Goal: Task Accomplishment & Management: Manage account settings

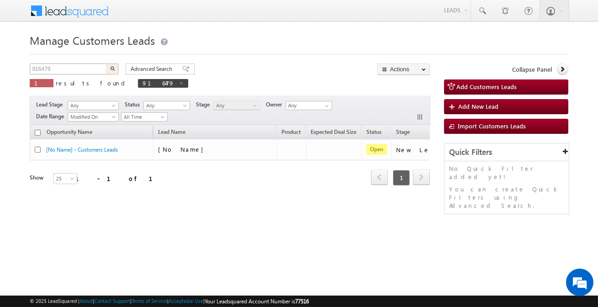
click at [91, 69] on input "916479" at bounding box center [69, 69] width 78 height 11
type input "917068"
click at [113, 71] on button "button" at bounding box center [112, 69] width 12 height 11
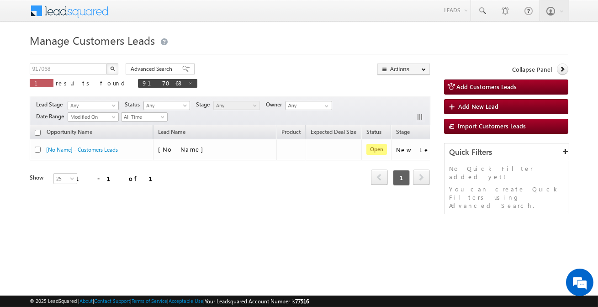
scroll to position [0, 76]
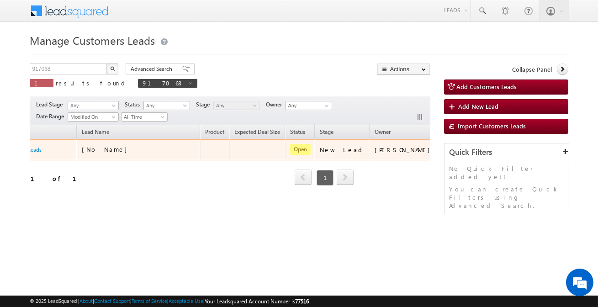
click at [443, 154] on div at bounding box center [450, 150] width 15 height 12
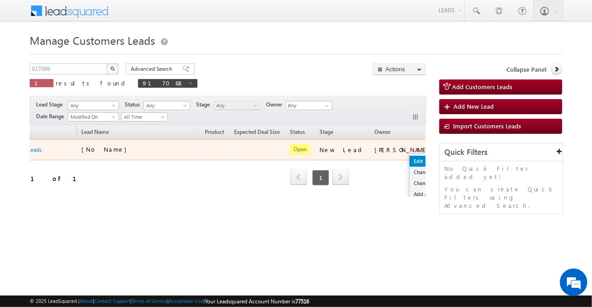
click at [409, 164] on link "Edit" at bounding box center [432, 161] width 46 height 11
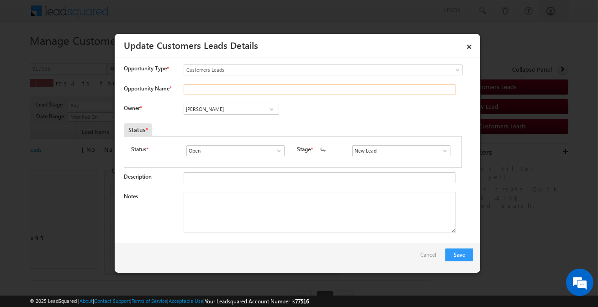
click at [238, 87] on input "Opportunity Name *" at bounding box center [320, 89] width 272 height 11
click at [221, 110] on input "[PERSON_NAME]" at bounding box center [231, 109] width 95 height 11
paste input "[PERSON_NAME]"
click at [230, 126] on span "[EMAIL_ADDRESS][DOMAIN_NAME]" at bounding box center [228, 126] width 82 height 7
type input "[PERSON_NAME]"
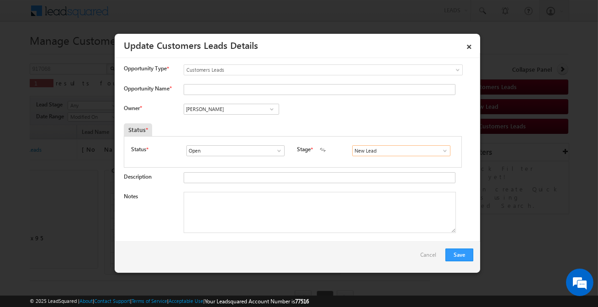
click at [380, 153] on input "New Lead" at bounding box center [401, 150] width 98 height 11
click at [375, 161] on link "Sales Marked" at bounding box center [401, 161] width 98 height 11
type input "Sales Marked"
click at [230, 90] on input "Opportunity Name *" at bounding box center [320, 89] width 272 height 11
type input "[PERSON_NAME]"
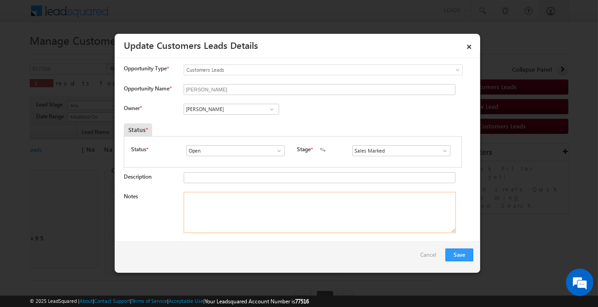
drag, startPoint x: 234, startPoint y: 212, endPoint x: 148, endPoint y: 38, distance: 194.9
click at [234, 212] on textarea "Notes" at bounding box center [320, 212] width 272 height 41
paste textarea "[PERSON_NAME] / Construction/ Customer required 20 lakh he is self-Employed inc…"
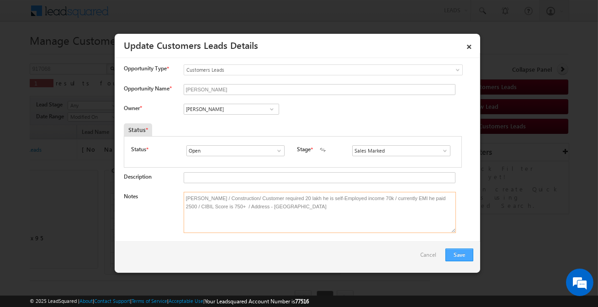
type textarea "[PERSON_NAME] / Construction/ Customer required 20 lakh he is self-Employed inc…"
click at [463, 256] on button "Save" at bounding box center [460, 255] width 28 height 13
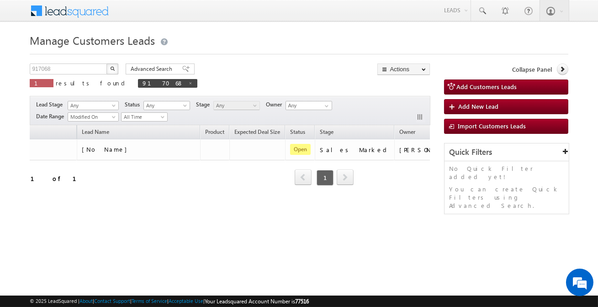
drag, startPoint x: 80, startPoint y: 224, endPoint x: 46, endPoint y: 225, distance: 34.3
click at [46, 226] on div "Manage Customers Leads Customers Leads updated successfully. 917068 X 1 results…" at bounding box center [299, 145] width 538 height 228
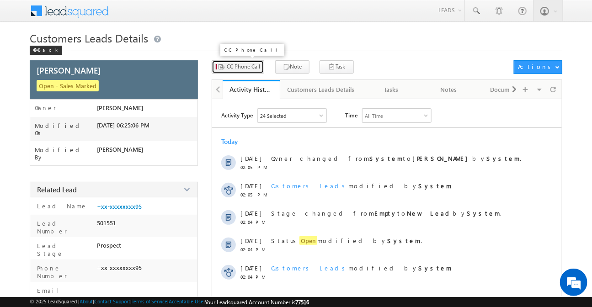
click at [252, 66] on span "CC Phone Call" at bounding box center [243, 67] width 33 height 8
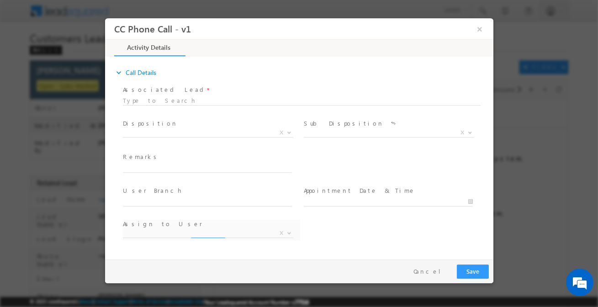
select select "[PERSON_NAME][EMAIL_ADDRESS][DOMAIN_NAME]"
click at [176, 133] on span "X" at bounding box center [207, 132] width 170 height 9
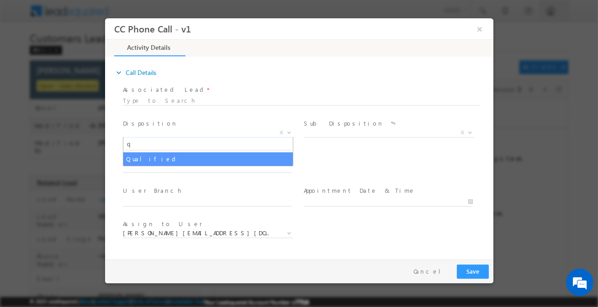
type input "q"
select select "Qualified"
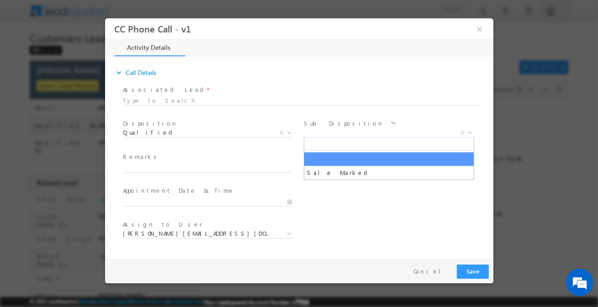
click at [355, 132] on span "X" at bounding box center [388, 132] width 170 height 9
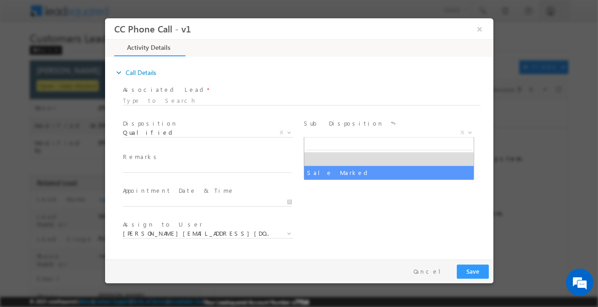
select select "Sale Marked"
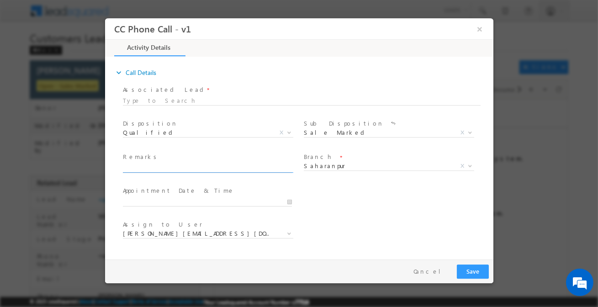
click at [239, 168] on input "text" at bounding box center [206, 168] width 169 height 9
paste input "[PERSON_NAME] / Construction/ Customer required 20 lakh he is self-Employed inc…"
type input "[PERSON_NAME] / Construction/ Customer required 20 lakh he is self-Employed inc…"
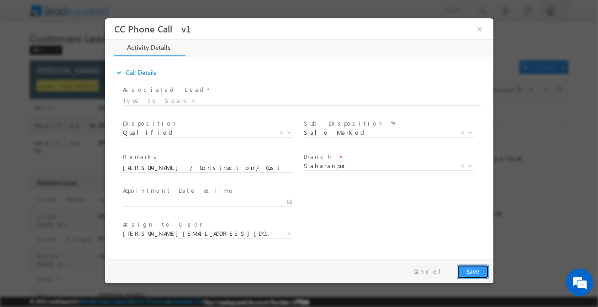
click at [464, 268] on button "Save" at bounding box center [472, 272] width 32 height 14
